Goal: Information Seeking & Learning: Learn about a topic

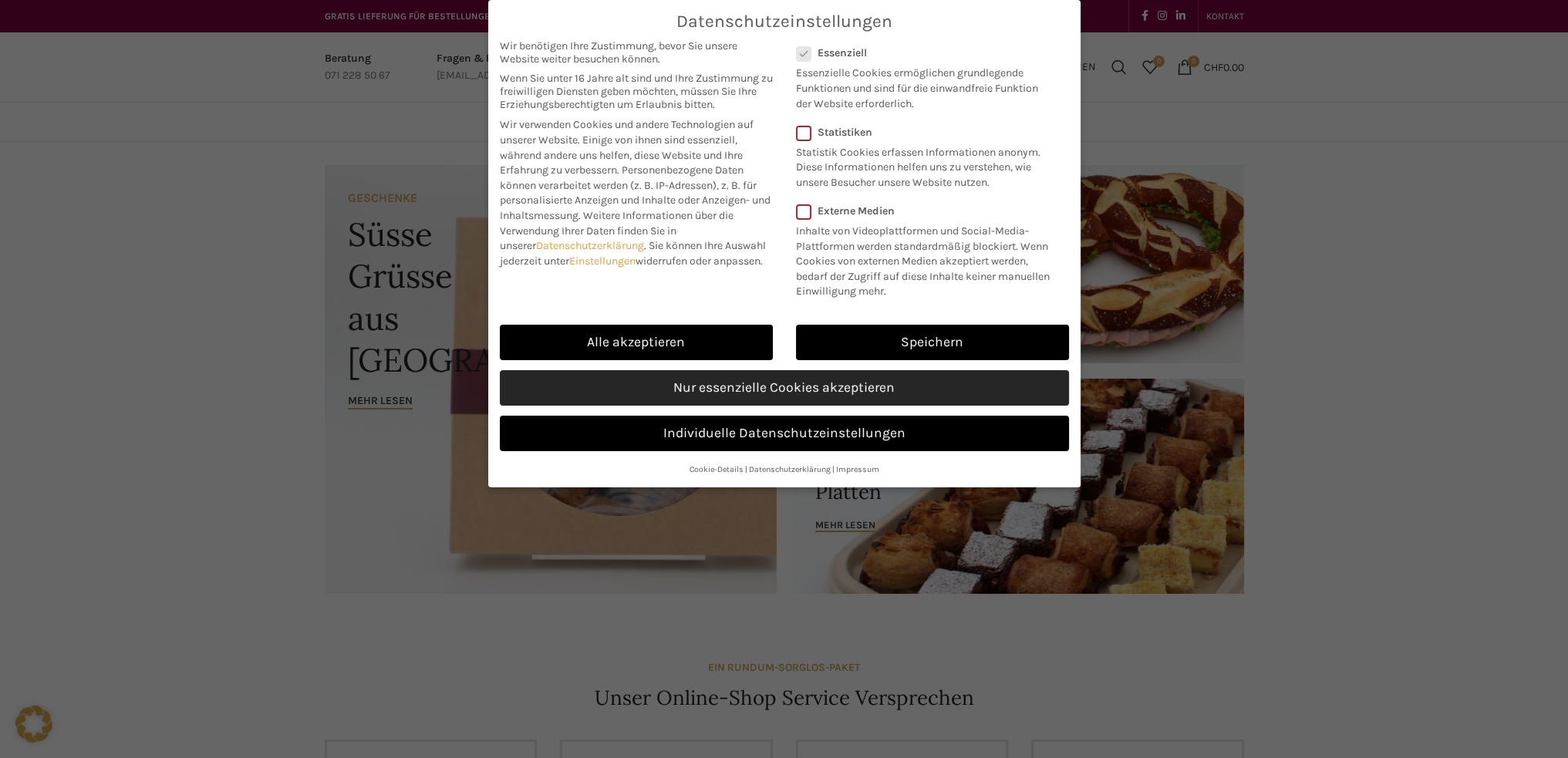
click at [718, 390] on link "Nur essenzielle Cookies akzeptieren" at bounding box center [784, 388] width 569 height 35
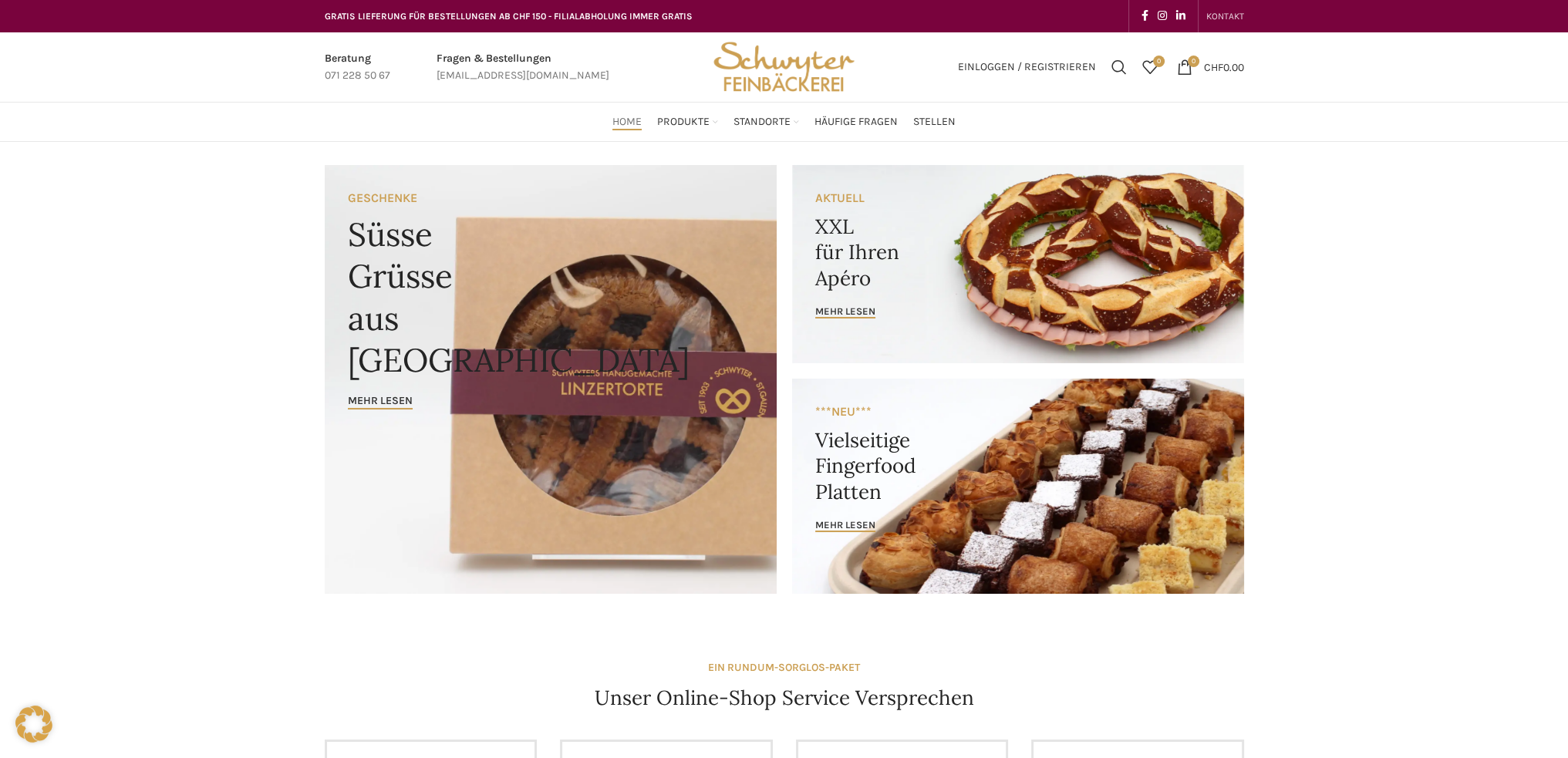
click at [1224, 8] on link "KONTAKT" at bounding box center [1225, 16] width 38 height 31
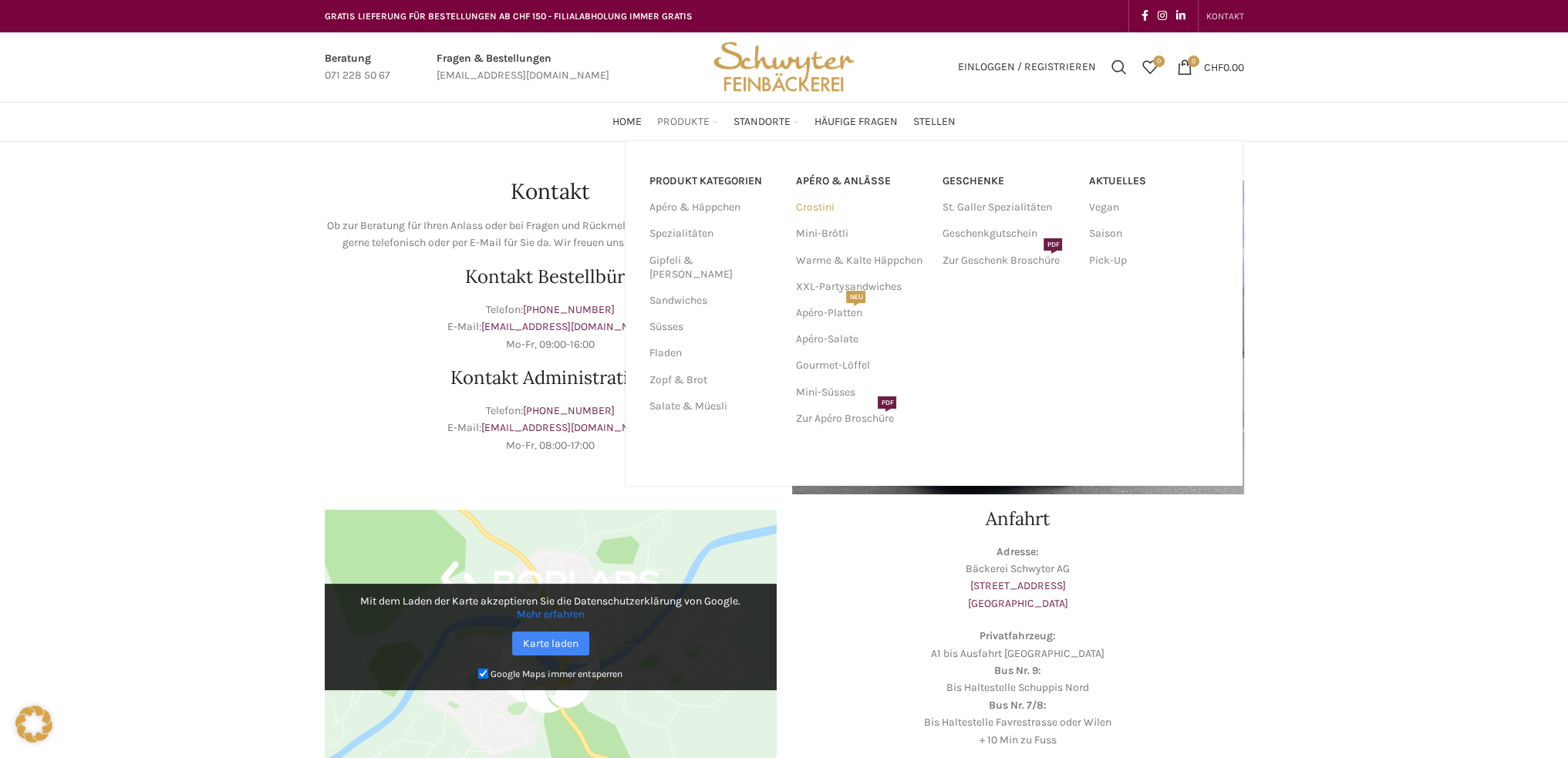
click at [813, 206] on link "Crostini" at bounding box center [860, 207] width 131 height 26
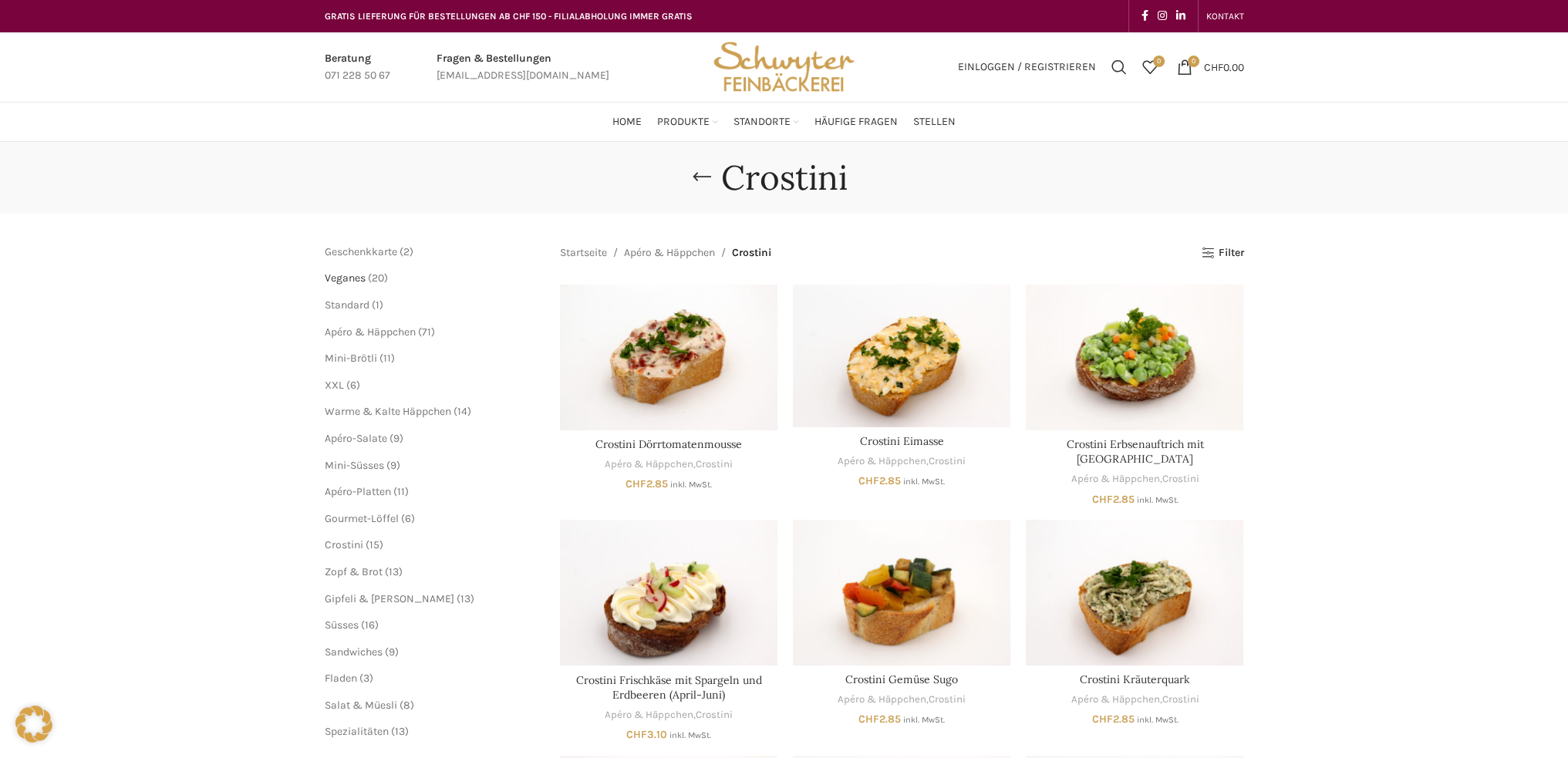
click at [336, 277] on span "Veganes" at bounding box center [345, 278] width 41 height 13
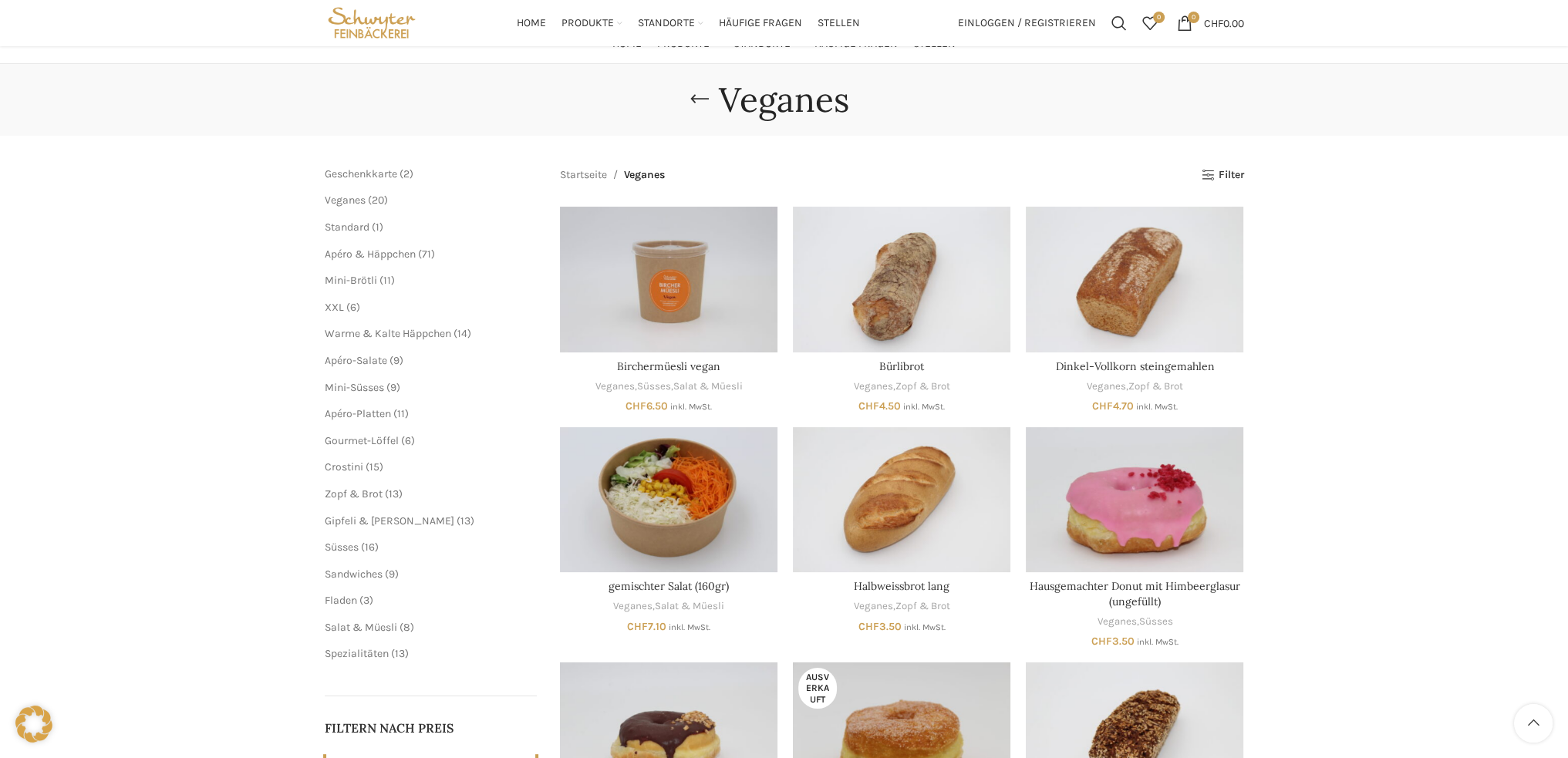
scroll to position [60, 0]
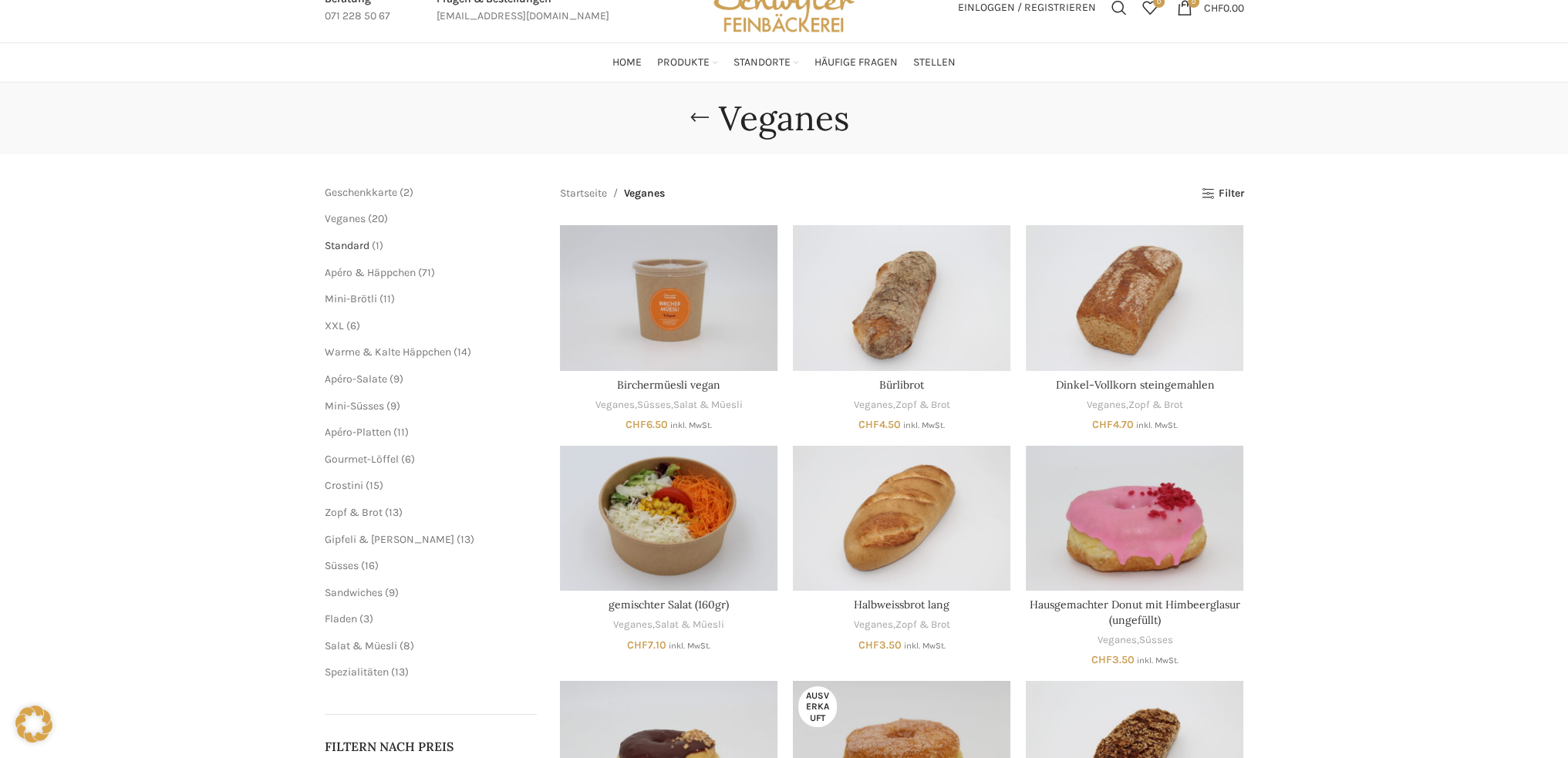
click at [349, 247] on span "Standard" at bounding box center [347, 246] width 45 height 13
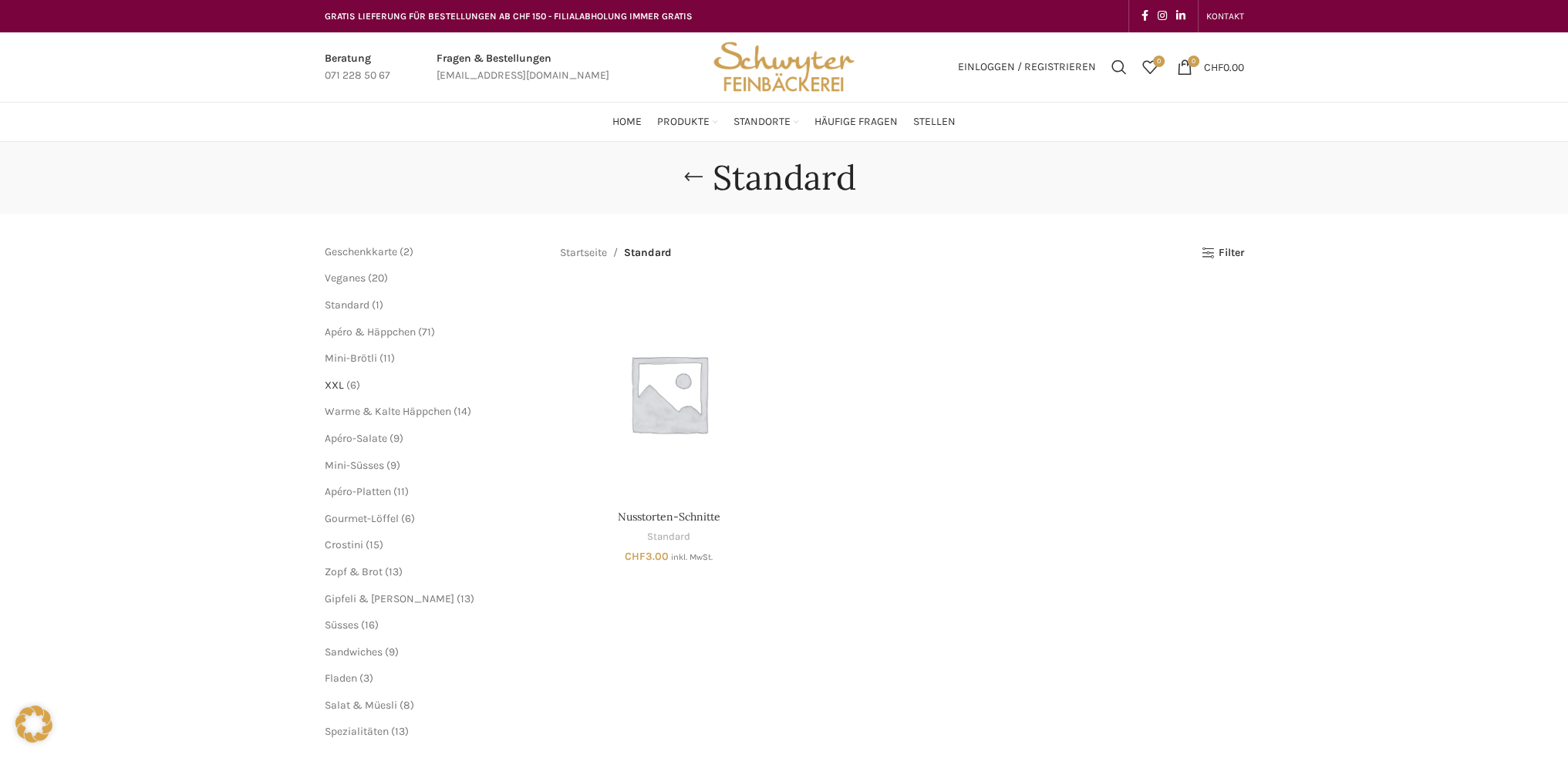
click at [336, 385] on span "XXL" at bounding box center [335, 385] width 20 height 13
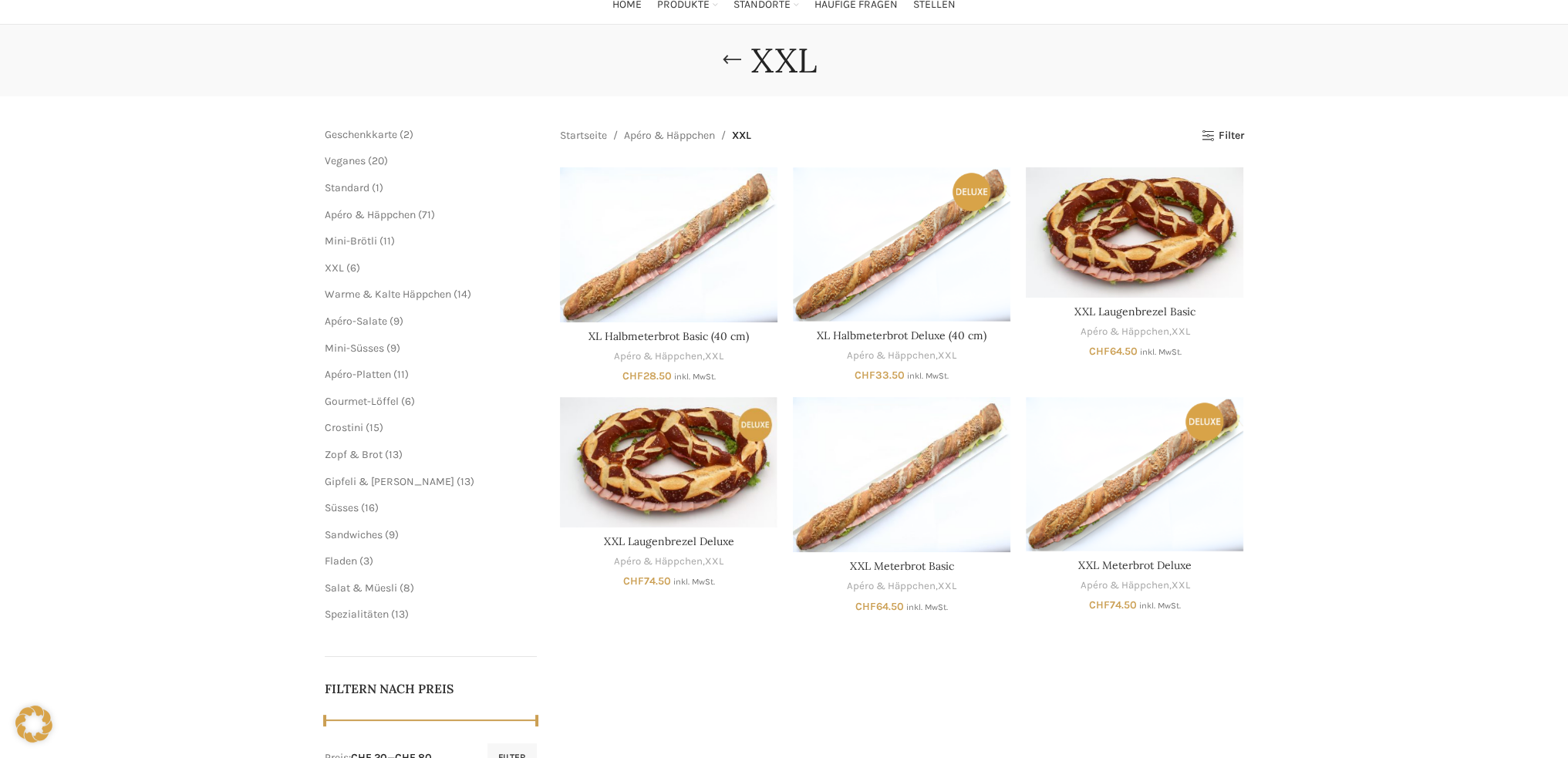
scroll to position [154, 0]
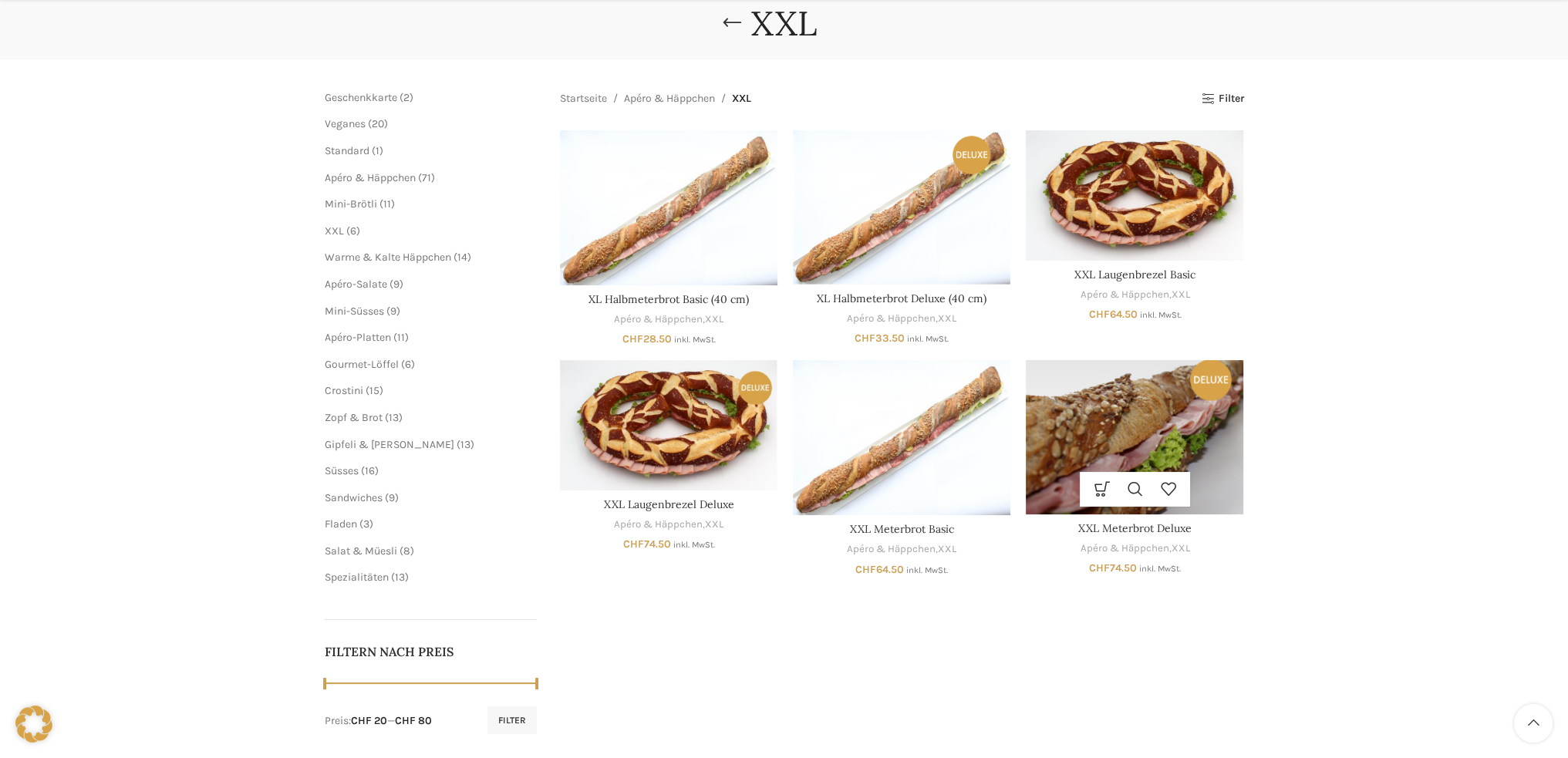
click at [1153, 443] on img "XXL Meterbrot Deluxe" at bounding box center [1135, 437] width 217 height 153
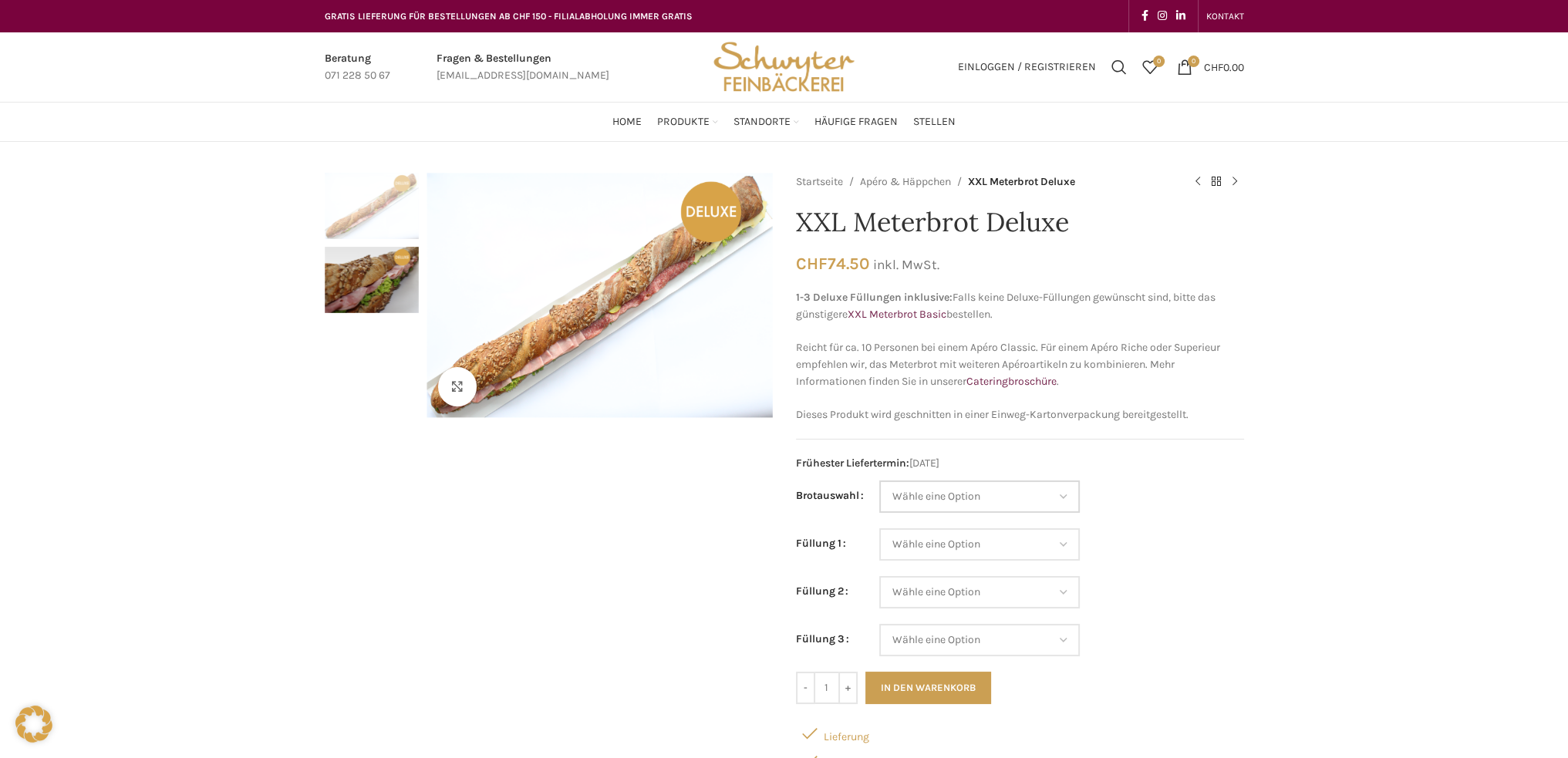
click at [1064, 495] on select "Wähle eine Option Baguette Paillasse dunkel Paillasse knusper (Bild) Laugenbagu…" at bounding box center [979, 497] width 201 height 33
select select "Laugenbaguette"
click at [879, 481] on select "Wähle eine Option Baguette Paillasse dunkel Paillasse knusper (Bild) Laugenbagu…" at bounding box center [979, 497] width 201 height 33
click at [1059, 543] on select "Wähle eine Option Lachs (Deluxe) Roastbeef (Deluxe) Rohschinken (Deluxe) Mostbr…" at bounding box center [979, 544] width 201 height 33
click at [879, 528] on select "Wähle eine Option Lachs (Deluxe) Roastbeef (Deluxe) Rohschinken (Deluxe) Mostbr…" at bounding box center [979, 544] width 201 height 33
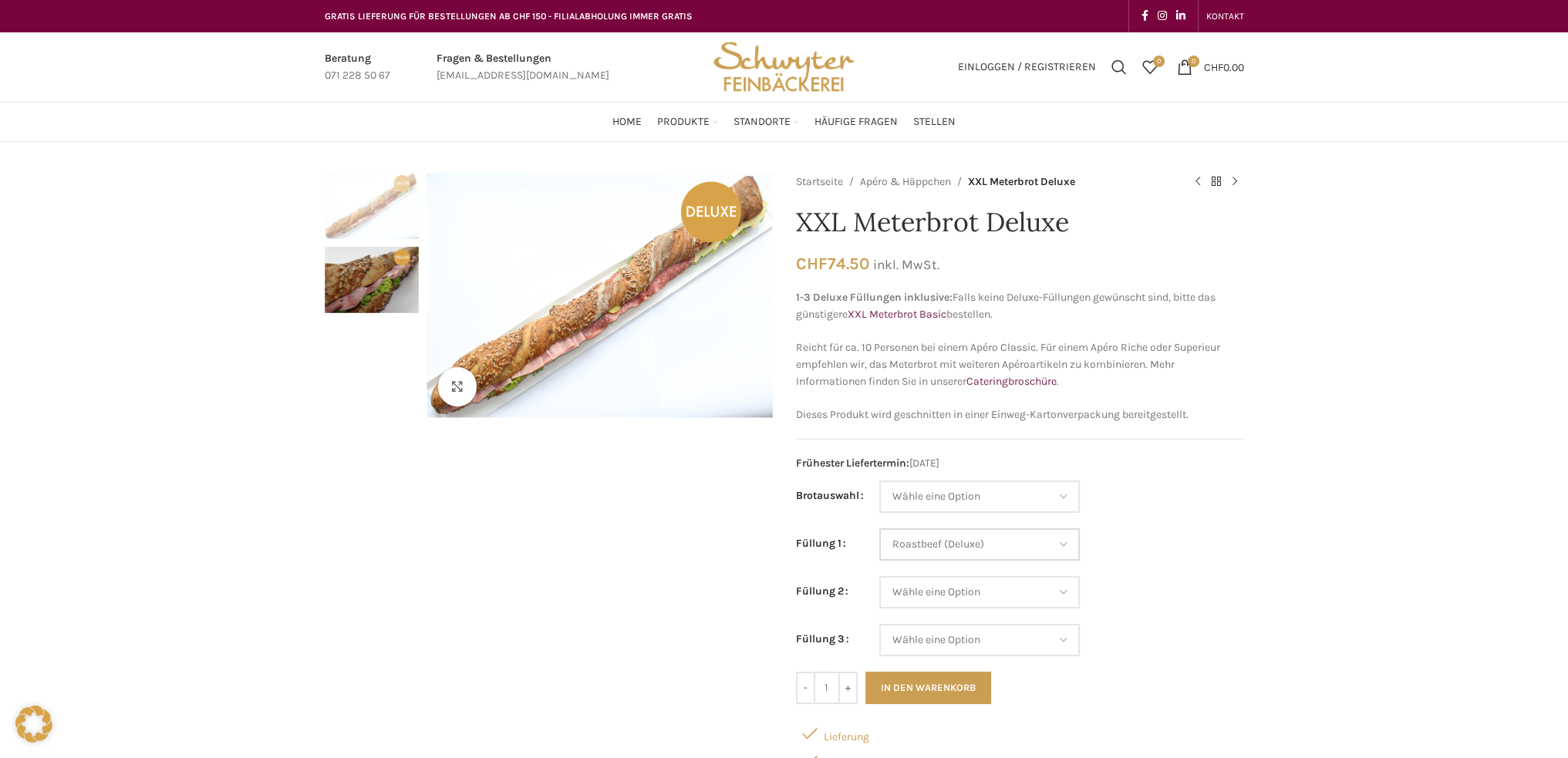
select select "Roastbeef (Deluxe)"
click at [1064, 593] on select "Wähle eine Option Lachs (Deluxe) Roastbeef (Deluxe) Rohschinken (Deluxe) Mostbr…" at bounding box center [979, 592] width 201 height 33
select select "Roastbeef (Deluxe)"
click at [879, 576] on select "Wähle eine Option Lachs (Deluxe) Roastbeef (Deluxe) Rohschinken (Deluxe) Mostbr…" at bounding box center [979, 592] width 201 height 33
select select "Roastbeef (Deluxe)"
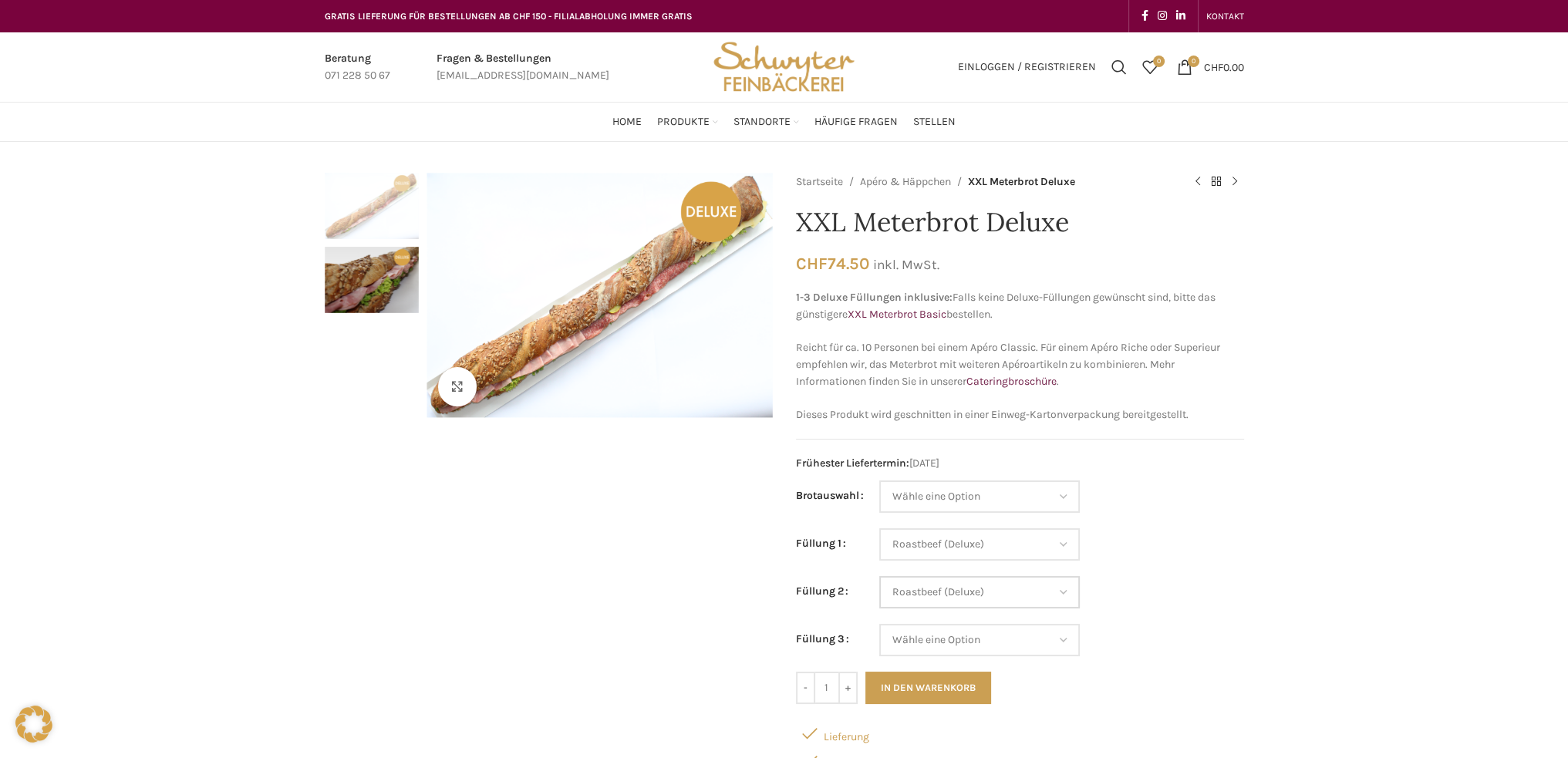
select select "Roastbeef (Deluxe)"
click at [1065, 636] on select "Wähle eine Option Lachs (Deluxe) Roastbeef (Deluxe) Rohschinken (Deluxe) Mostbr…" at bounding box center [979, 640] width 201 height 33
select select "Roastbeef (Deluxe)"
click at [879, 623] on select "Wähle eine Option Lachs (Deluxe) Roastbeef (Deluxe) Rohschinken (Deluxe) Mostbr…" at bounding box center [979, 640] width 201 height 33
select select "Roastbeef (Deluxe)"
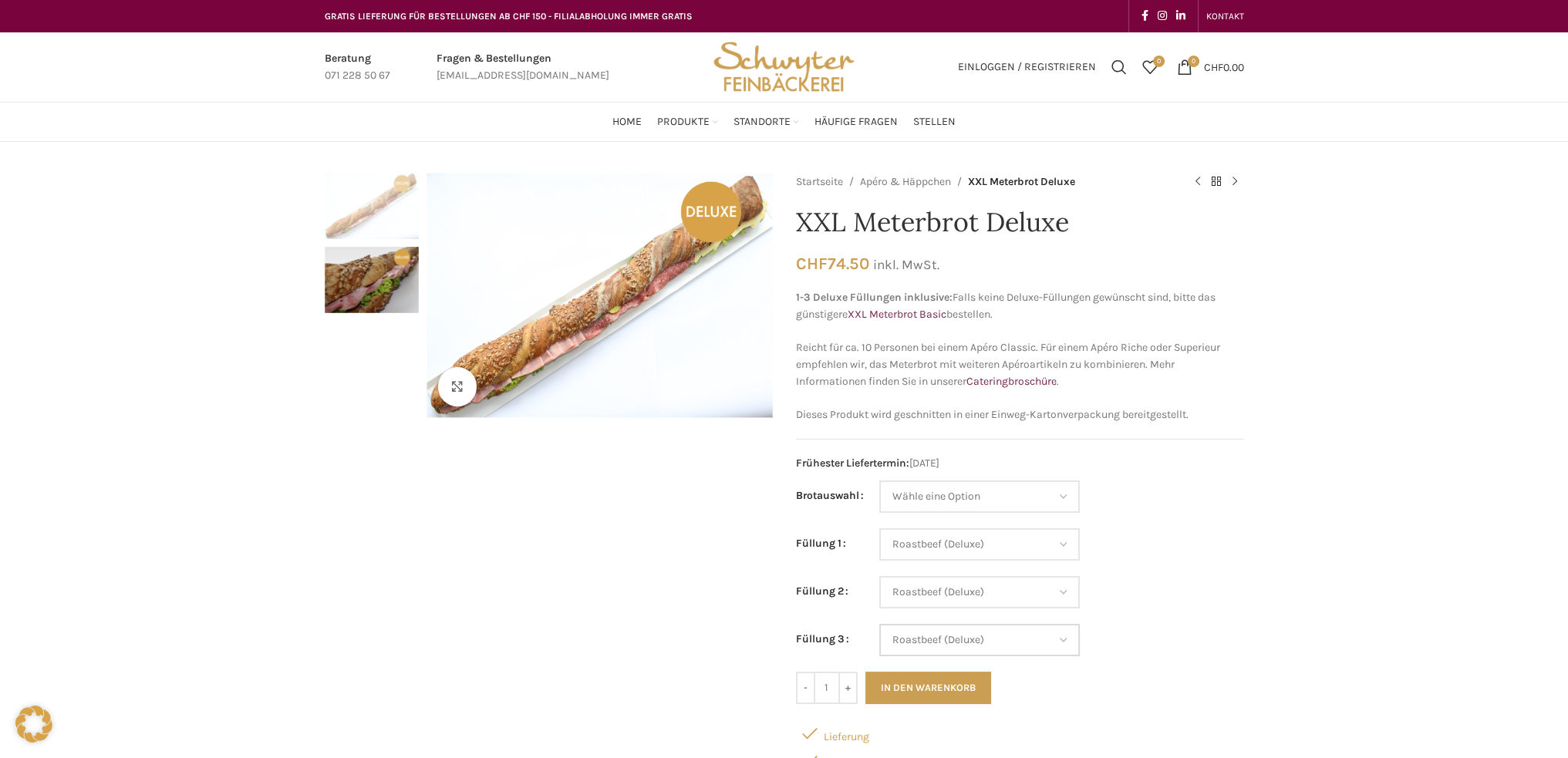
select select "Roastbeef (Deluxe)"
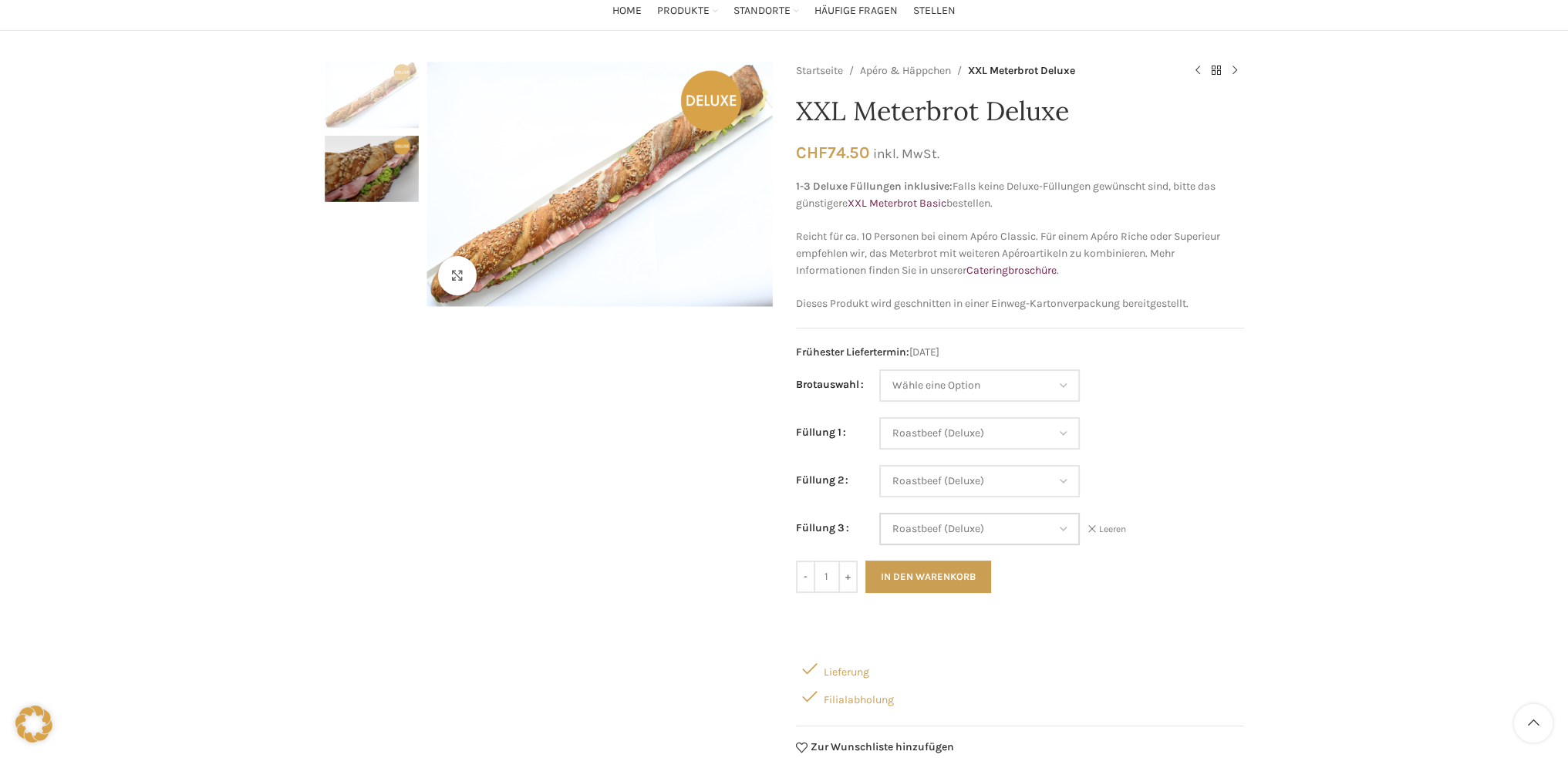
scroll to position [77, 0]
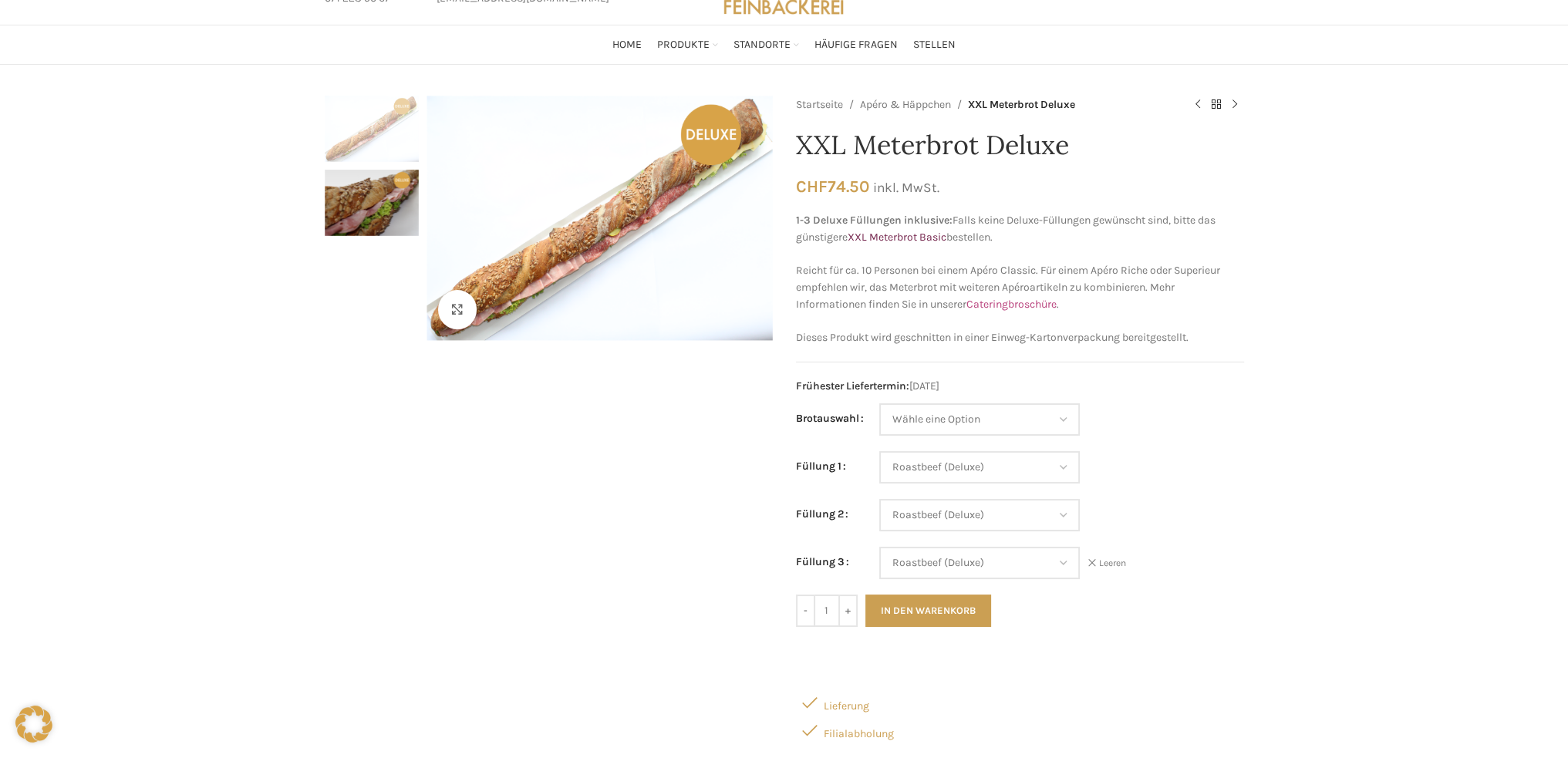
click at [1011, 304] on link "Cateringbroschüre" at bounding box center [1011, 304] width 91 height 13
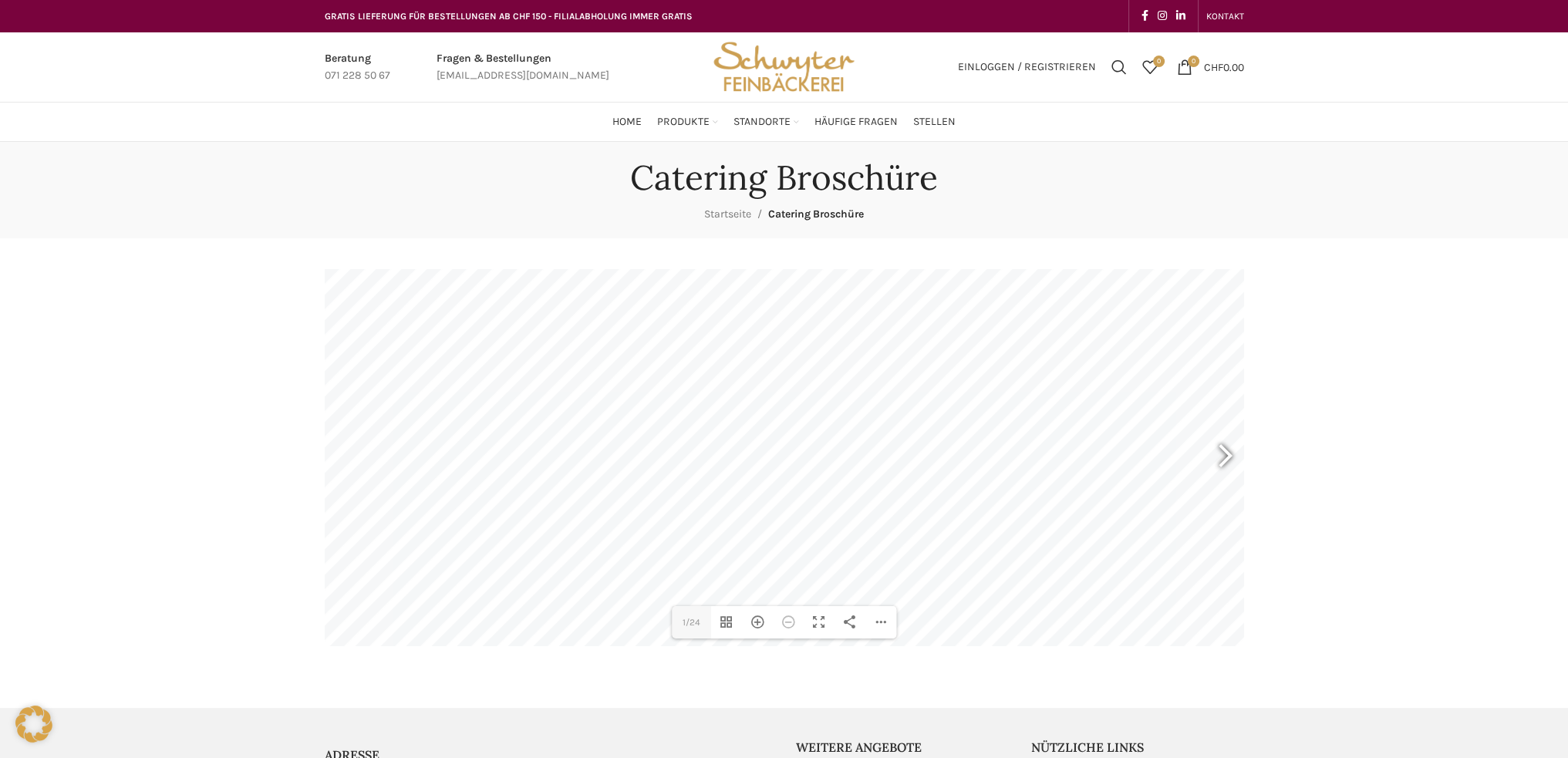
click at [1233, 450] on div at bounding box center [1218, 458] width 35 height 57
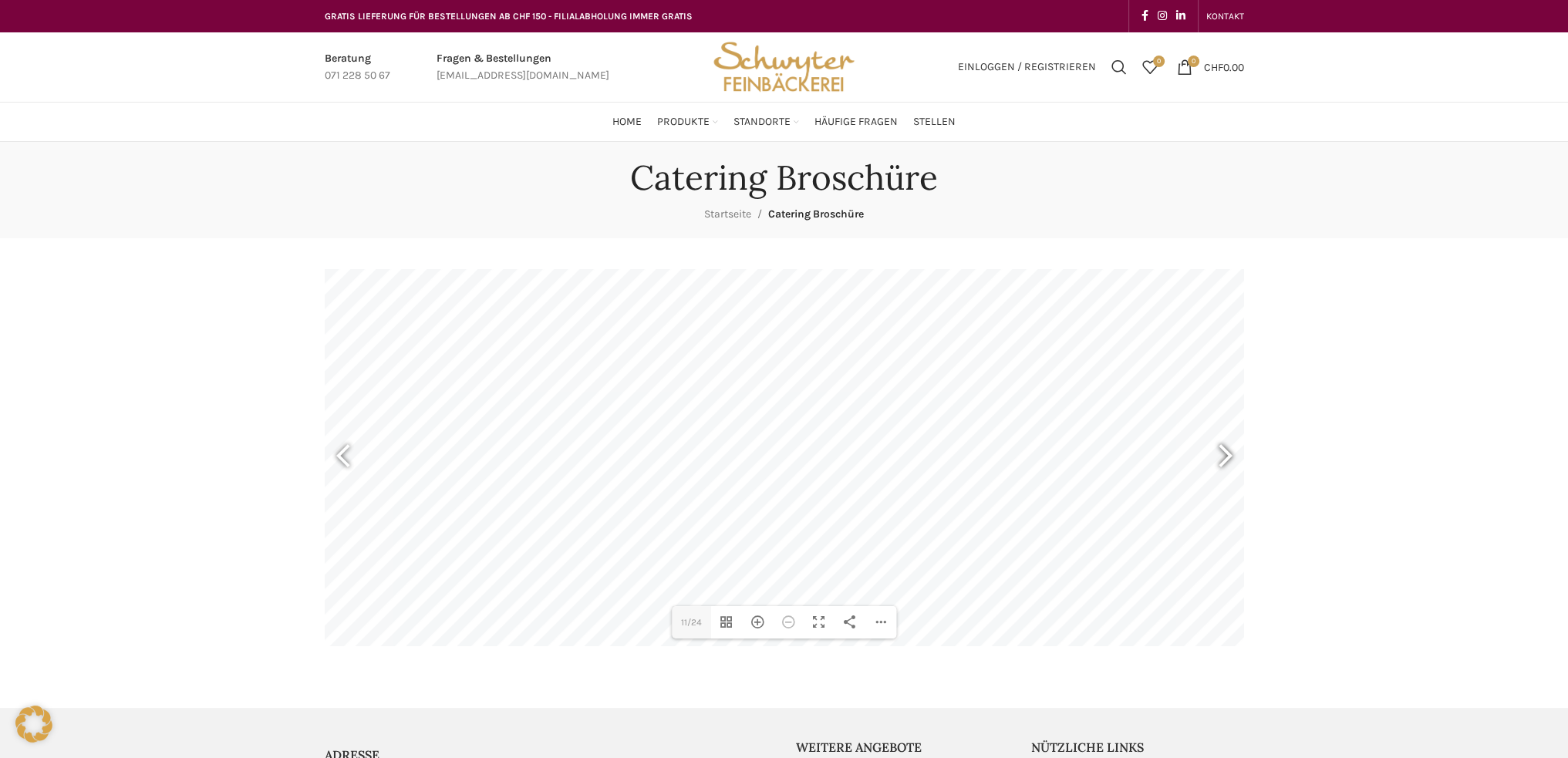
click at [1233, 450] on div at bounding box center [1218, 458] width 35 height 57
click at [754, 623] on div "Hereinzoomen" at bounding box center [757, 623] width 31 height 33
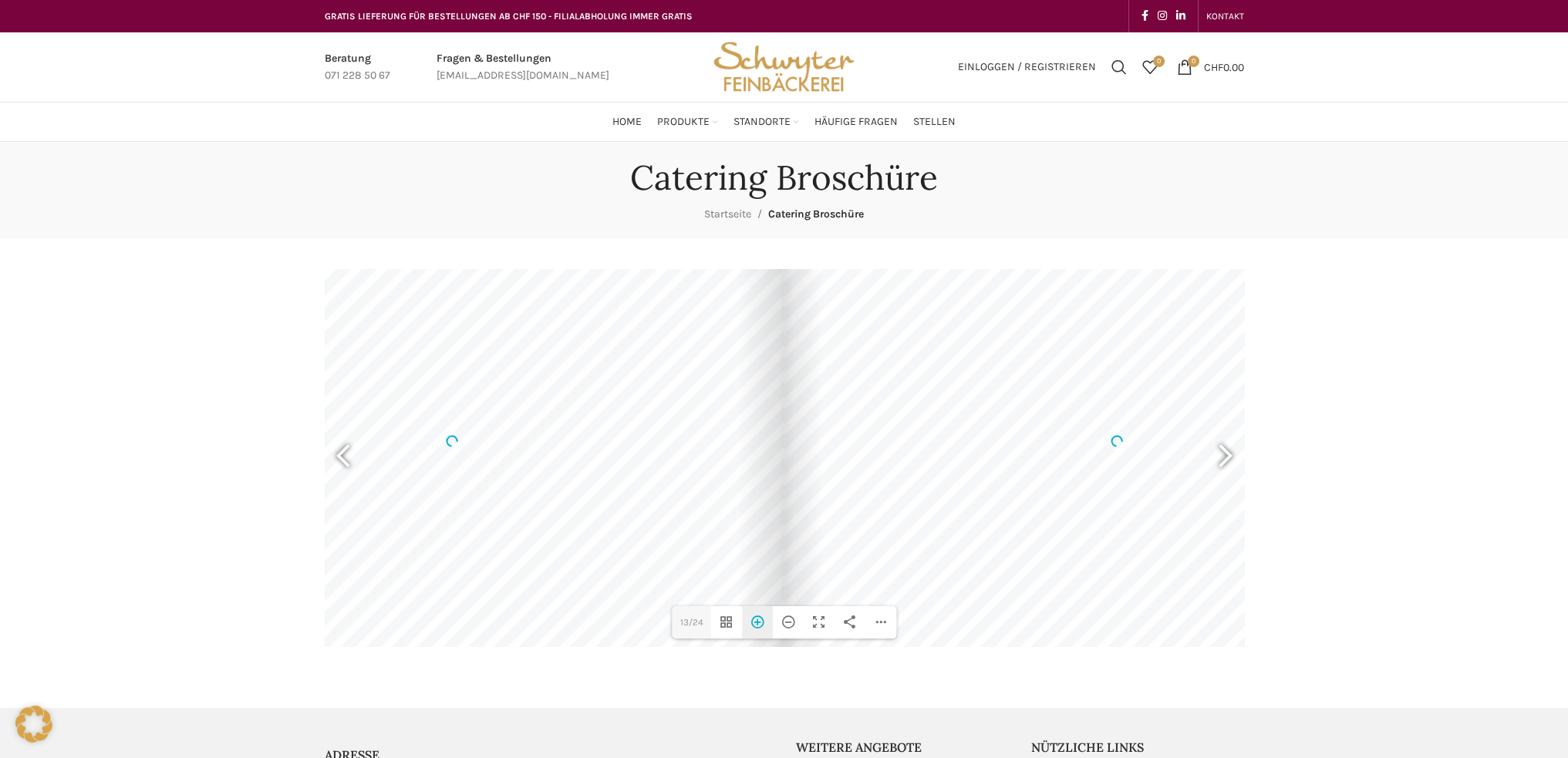
click at [754, 623] on div "Hereinzoomen" at bounding box center [757, 623] width 31 height 33
click at [1222, 451] on div at bounding box center [1218, 458] width 35 height 57
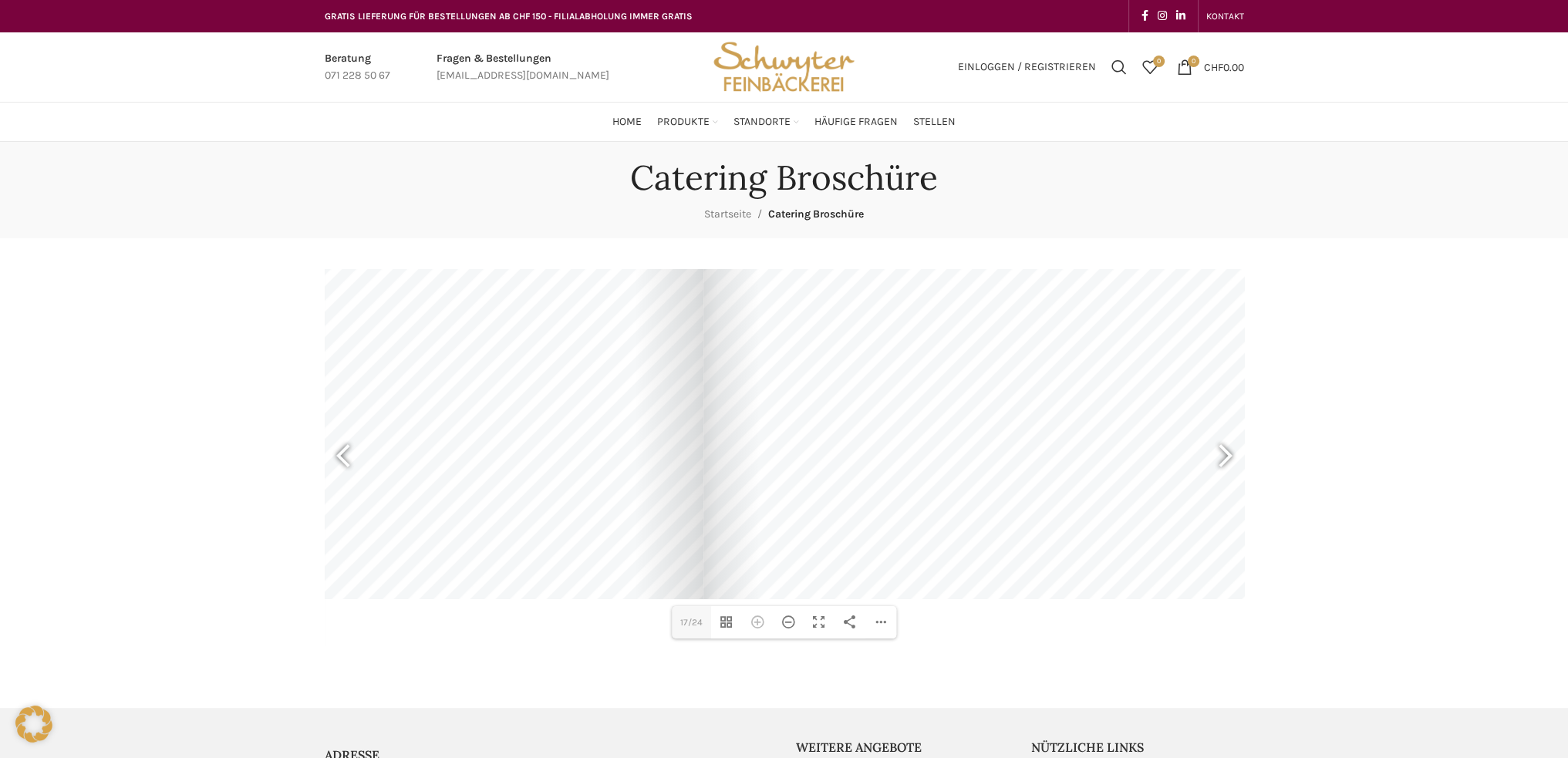
drag, startPoint x: 994, startPoint y: 556, endPoint x: 913, endPoint y: 307, distance: 261.8
click at [913, 307] on div at bounding box center [1197, 250] width 987 height 698
click at [1220, 459] on div at bounding box center [1218, 458] width 35 height 57
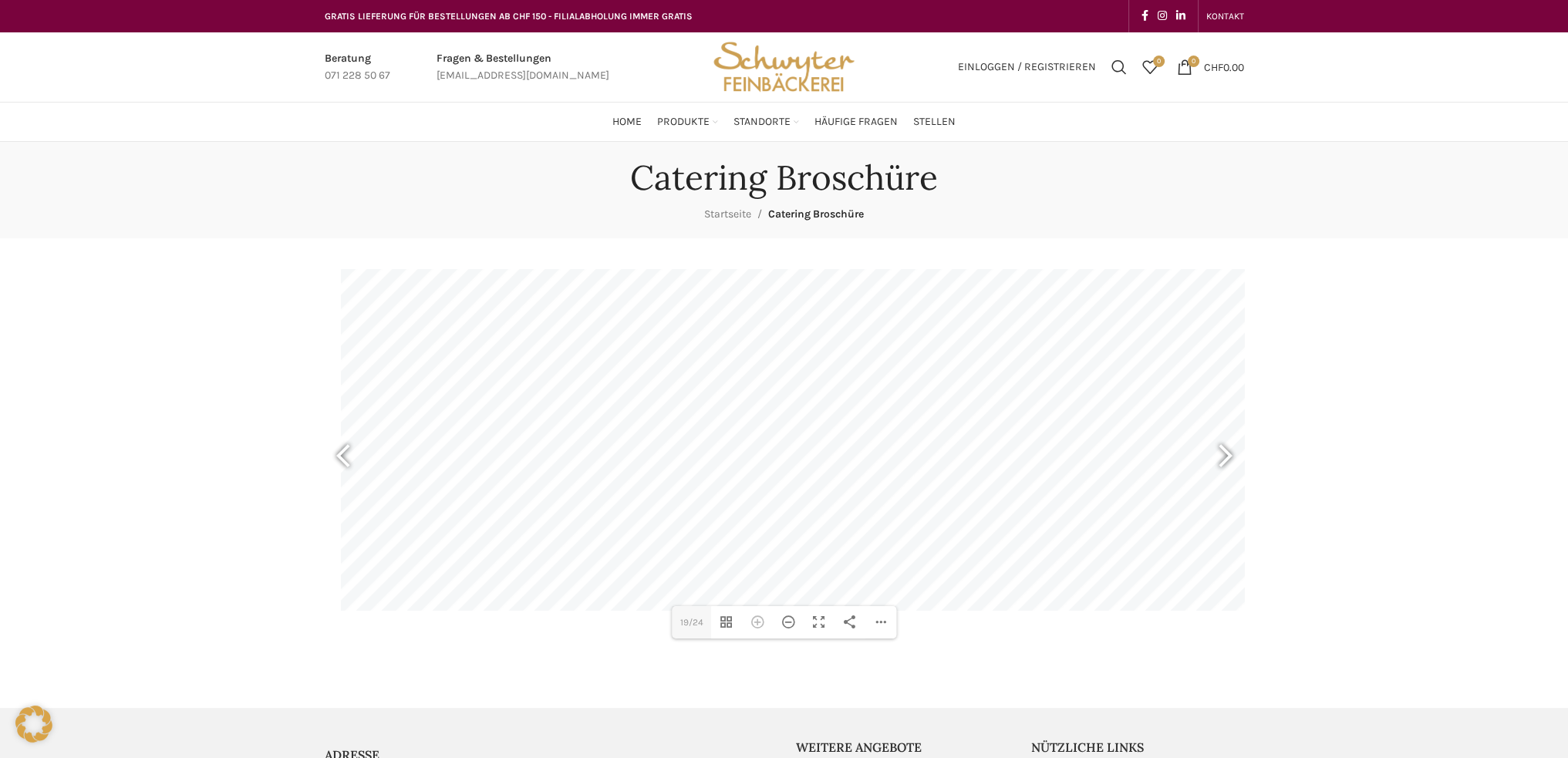
drag, startPoint x: 482, startPoint y: 472, endPoint x: 1167, endPoint y: 483, distance: 685.1
click at [1167, 483] on div at bounding box center [834, 261] width 987 height 698
drag, startPoint x: 749, startPoint y: 475, endPoint x: 1245, endPoint y: 466, distance: 496.1
click at [1245, 466] on main "DearFlip: lädt PDF 99% ... Close 19 19/24 Vorschaubilder umschalten Hereinzoome…" at bounding box center [784, 458] width 943 height 439
click at [1366, 550] on div "Catering Broschüre Startseite Catering Broschüre DearFlip: lädt PDF 99% ... Clo…" at bounding box center [784, 410] width 1568 height 535
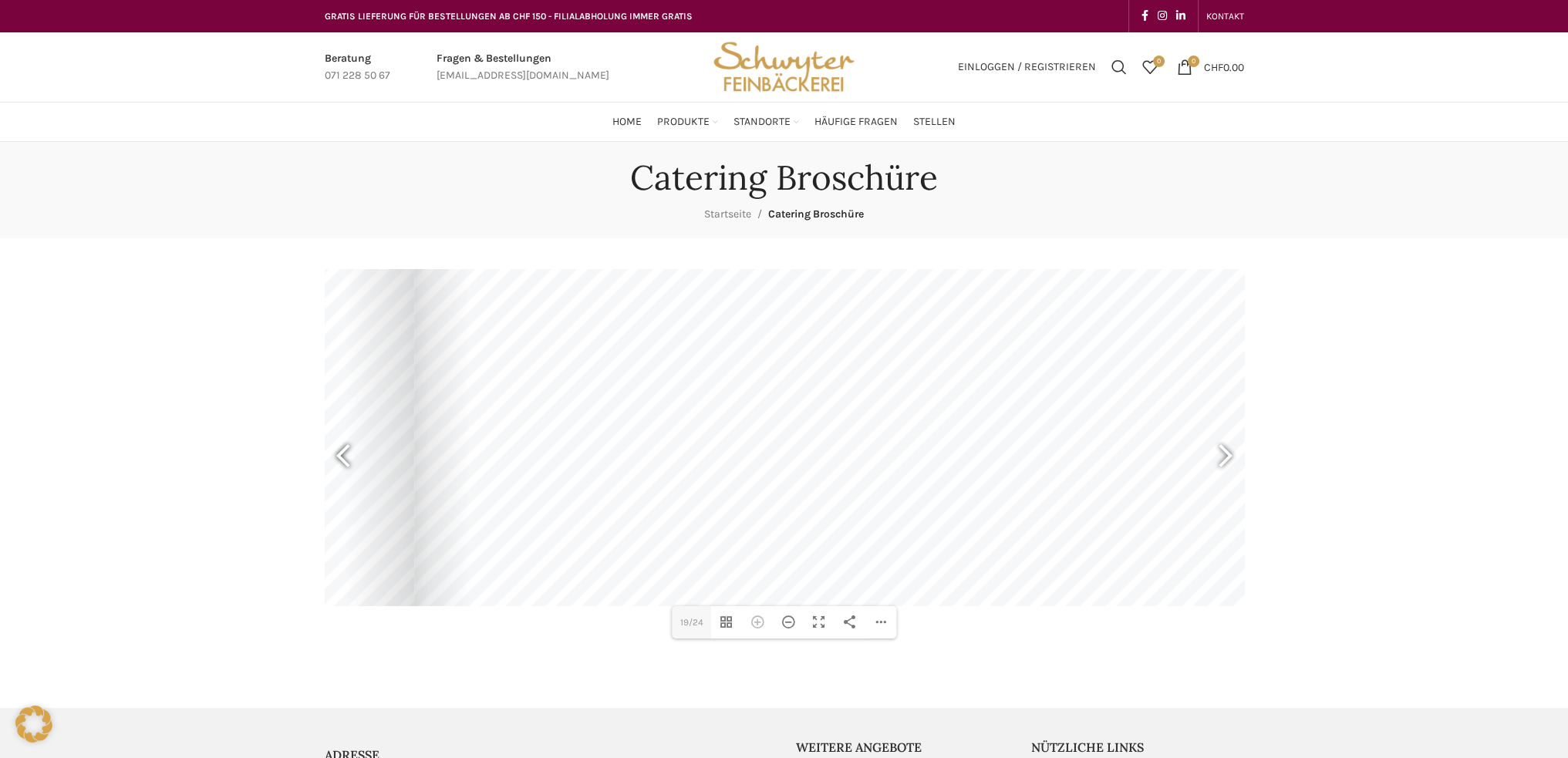
click at [341, 448] on div at bounding box center [349, 458] width 35 height 57
drag, startPoint x: 482, startPoint y: 425, endPoint x: 265, endPoint y: 388, distance: 220.1
click at [265, 388] on div "Catering Broschüre Startseite Catering Broschüre DearFlip: lädt PDF 99% ... Clo…" at bounding box center [784, 410] width 1568 height 535
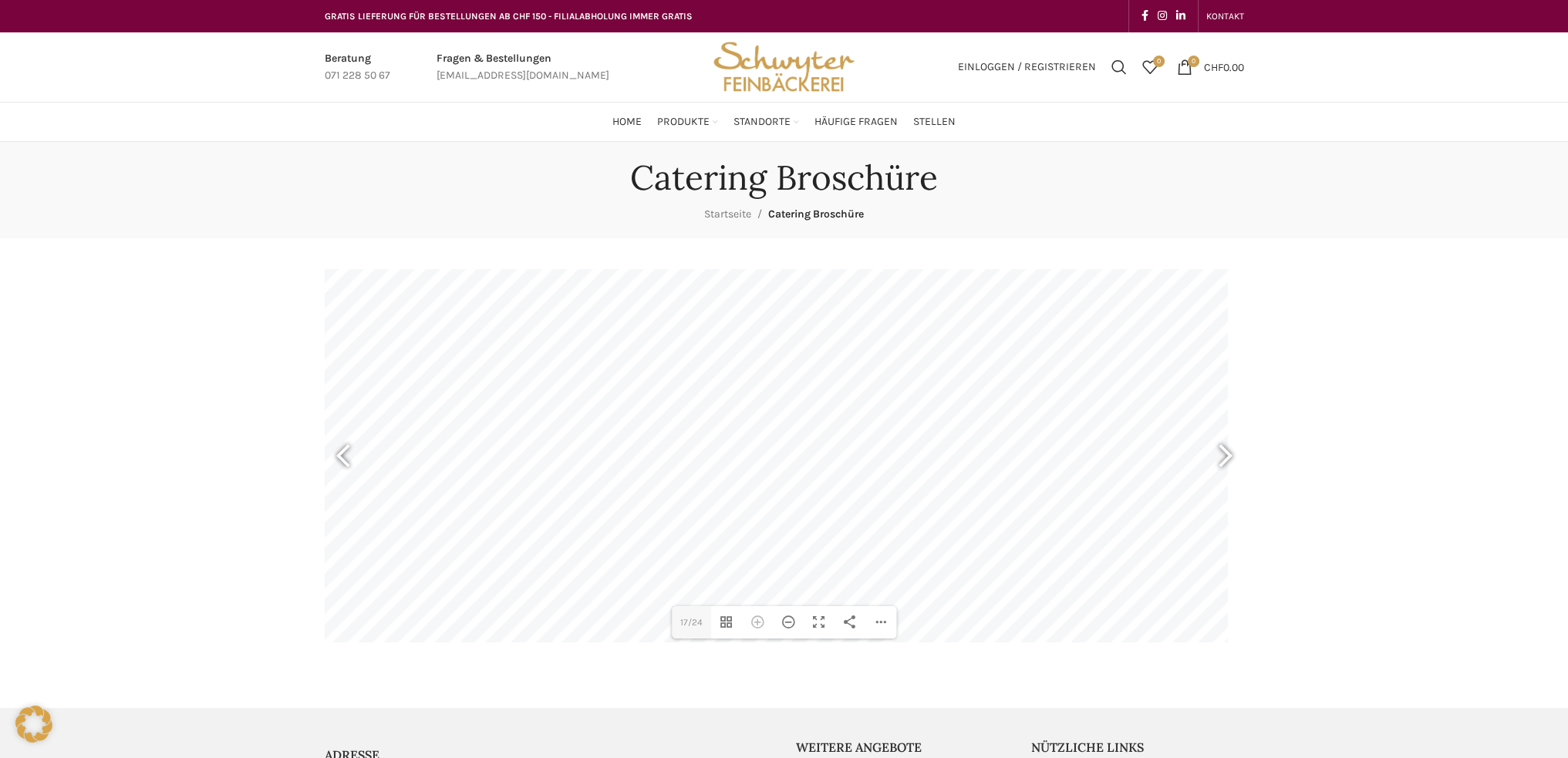
drag, startPoint x: 903, startPoint y: 477, endPoint x: 606, endPoint y: 471, distance: 297.1
click at [606, 471] on div at bounding box center [735, 293] width 987 height 698
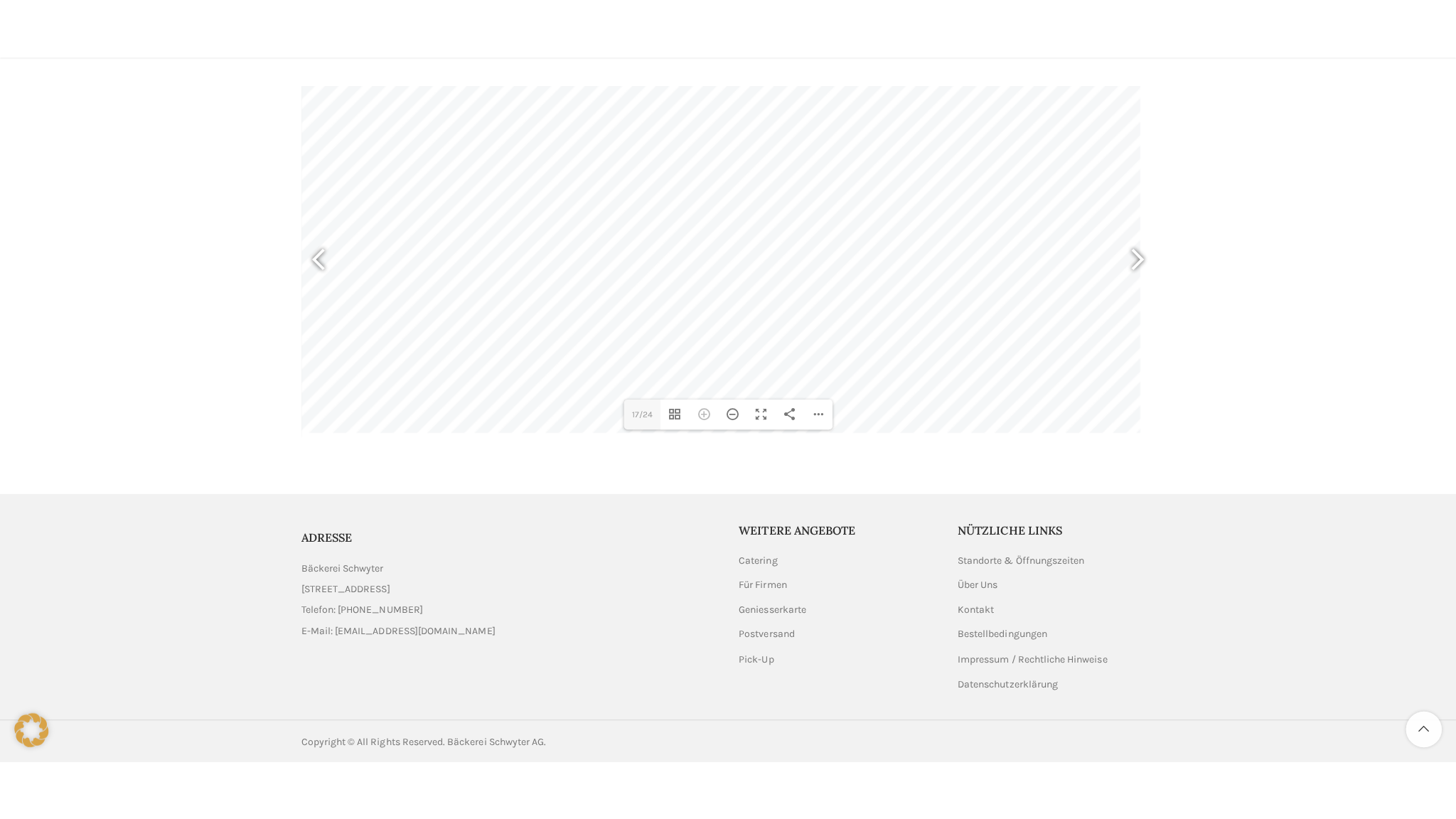
scroll to position [236, 0]
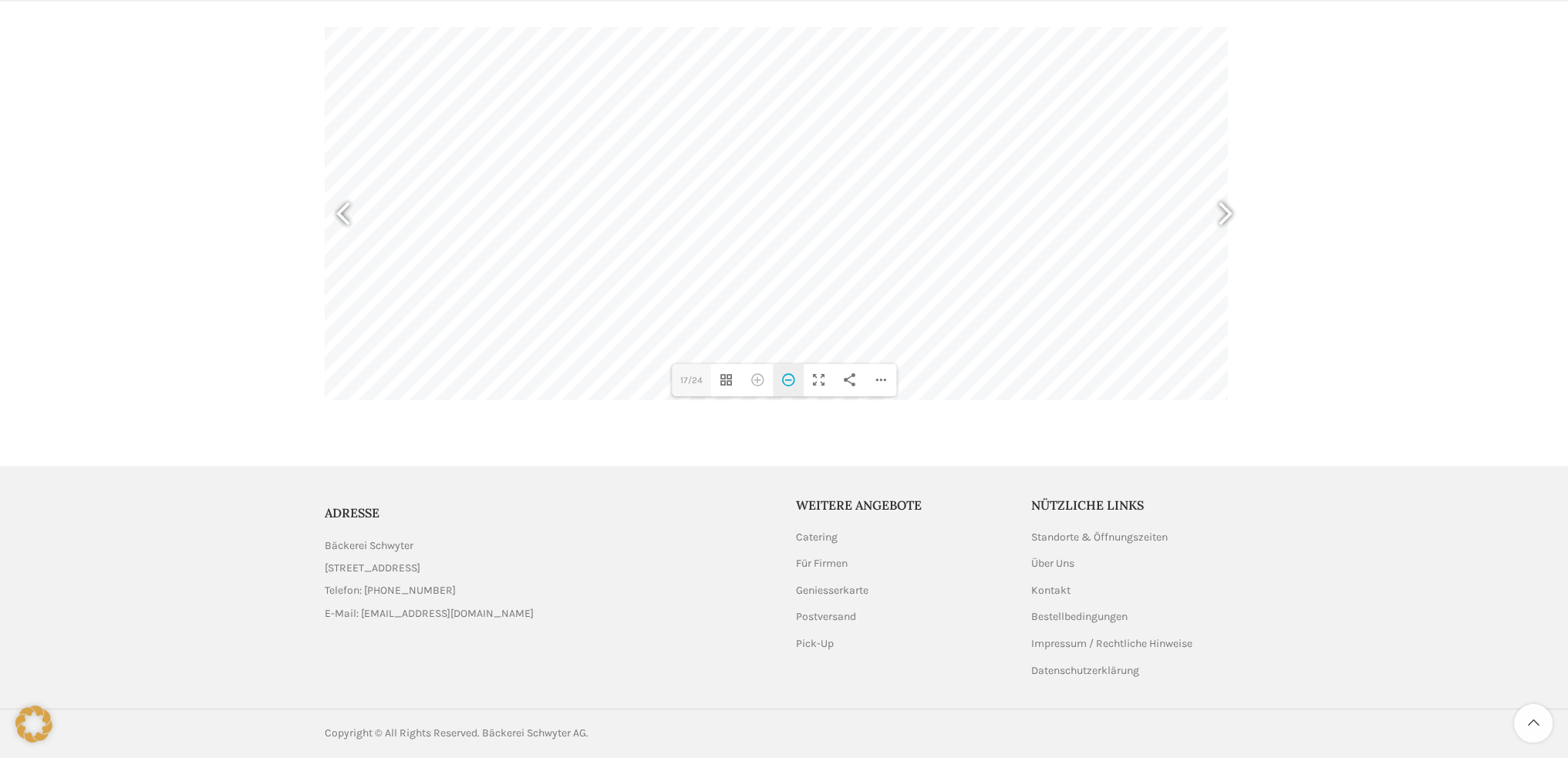
click at [780, 366] on div "Herauszoomen" at bounding box center [788, 380] width 31 height 33
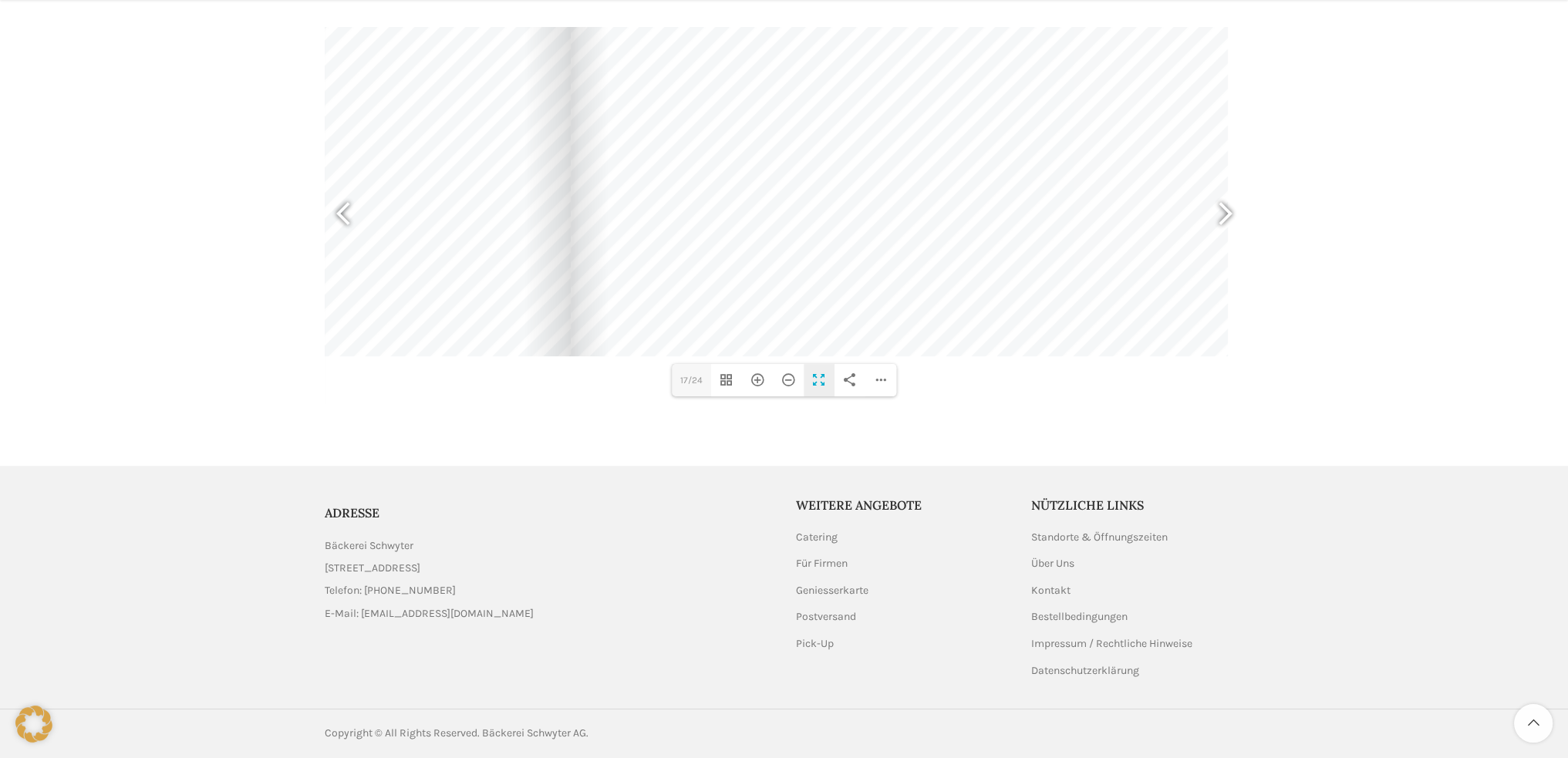
click at [820, 365] on div "Vollbild umschalten" at bounding box center [820, 380] width 31 height 33
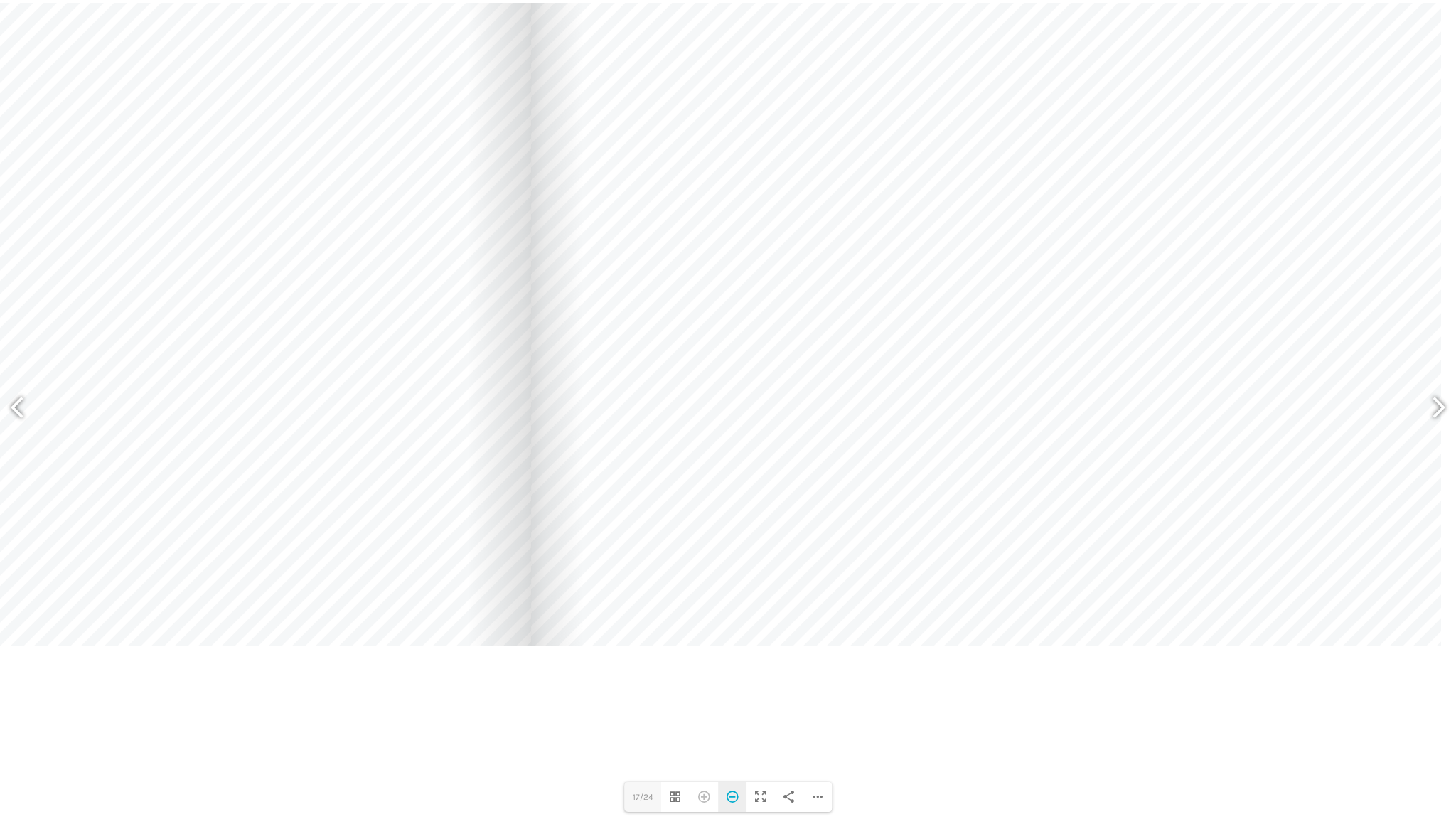
click at [732, 698] on div "Herauszoomen" at bounding box center [732, 796] width 29 height 30
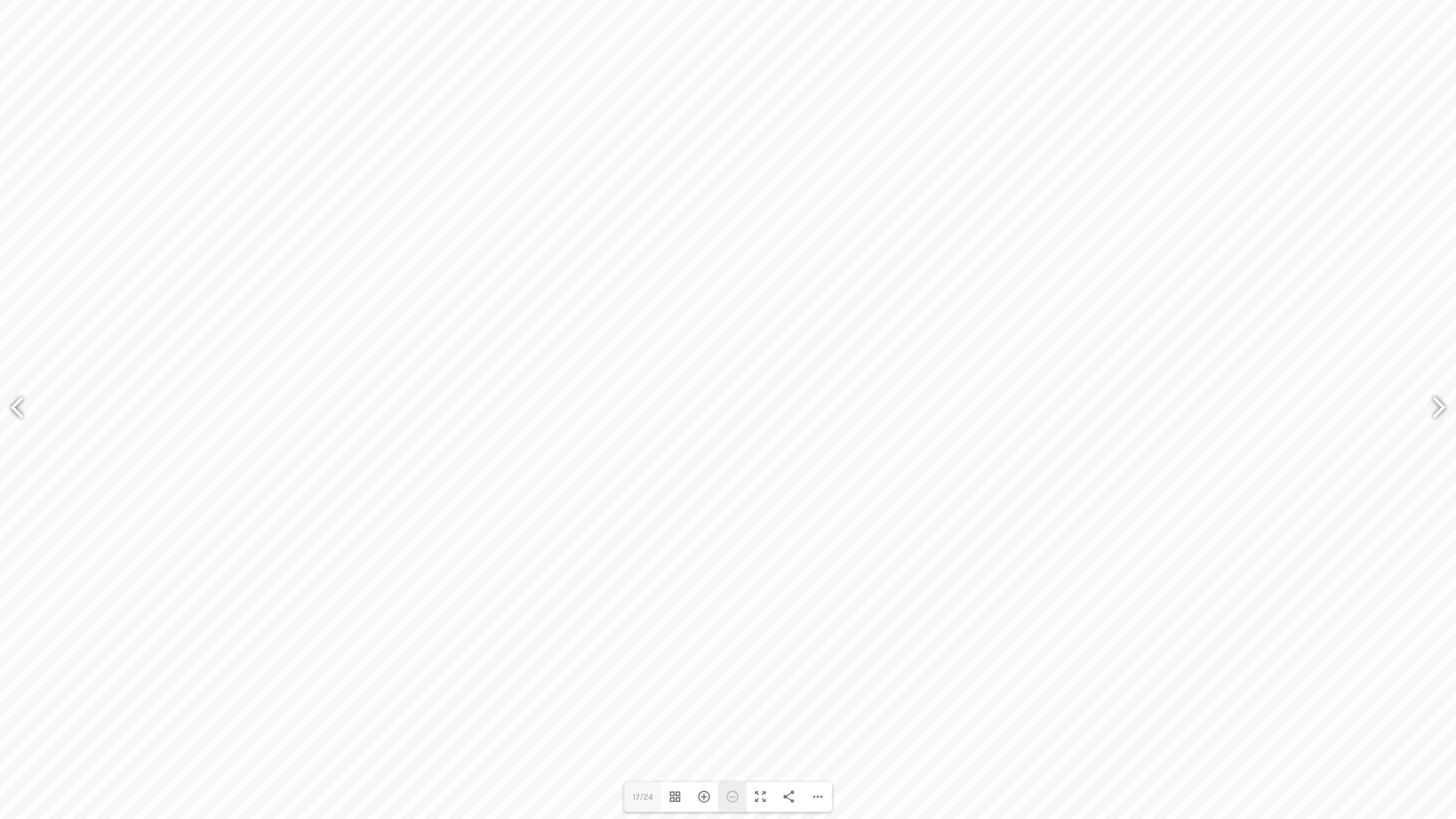
click at [732, 698] on div "Herauszoomen" at bounding box center [732, 796] width 29 height 30
click at [20, 404] on div at bounding box center [23, 409] width 32 height 53
click at [15, 403] on div at bounding box center [23, 409] width 32 height 53
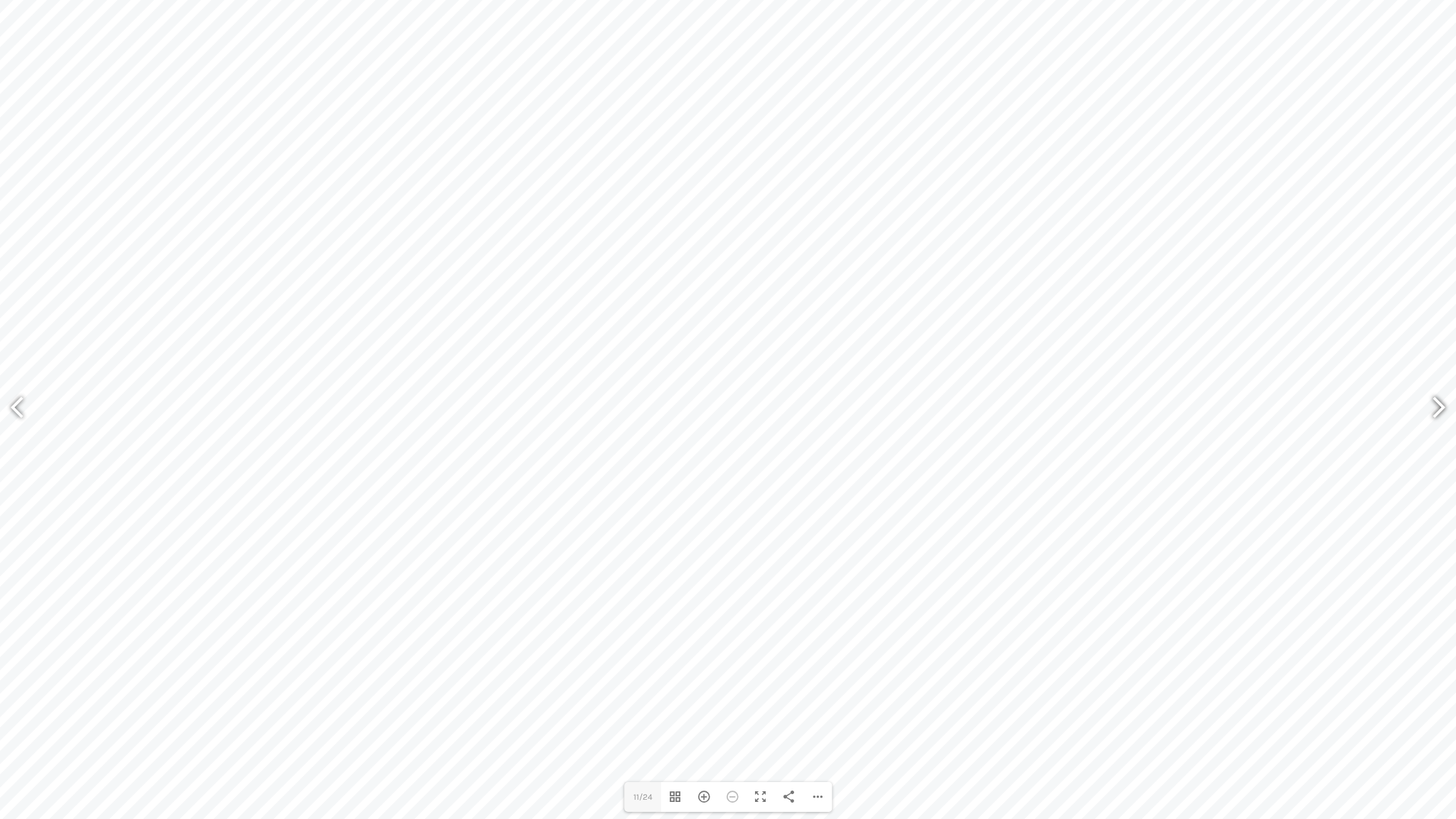
click at [1438, 405] on div at bounding box center [1432, 409] width 32 height 53
click at [1439, 406] on div at bounding box center [1432, 409] width 32 height 53
type input "15"
